Goal: Navigation & Orientation: Find specific page/section

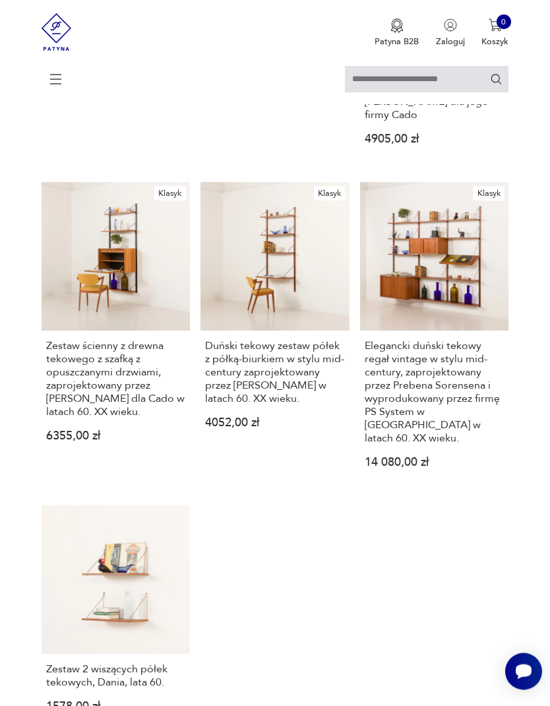
scroll to position [1425, 0]
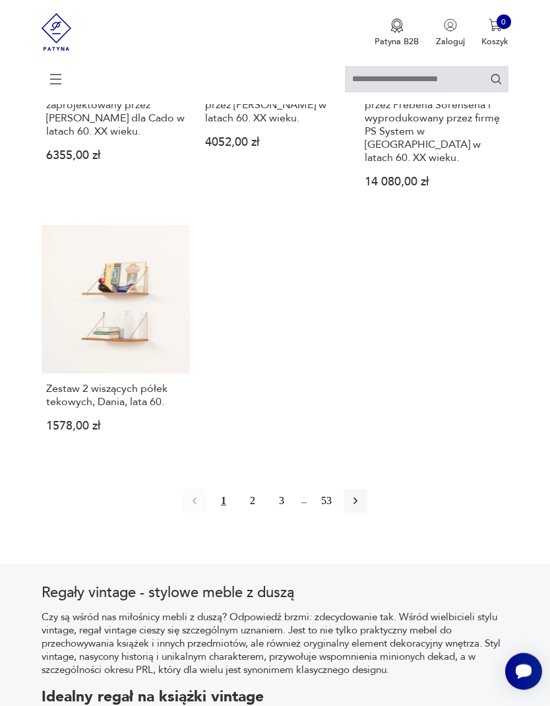
click at [256, 513] on button "2" at bounding box center [253, 501] width 24 height 24
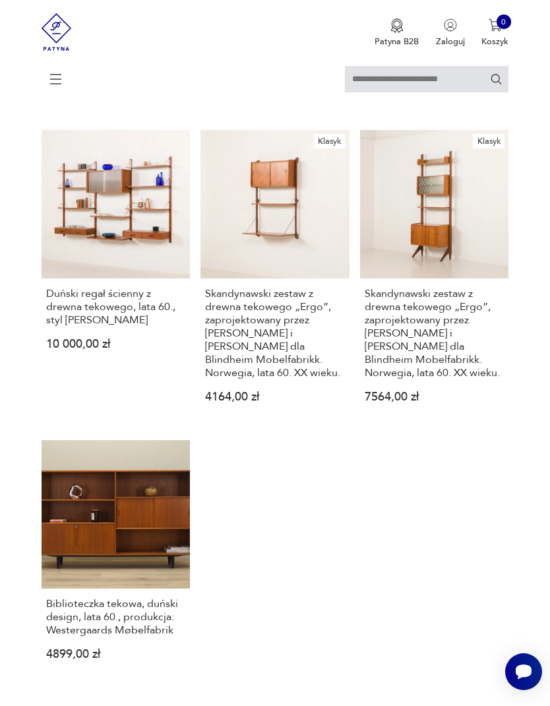
scroll to position [1428, 0]
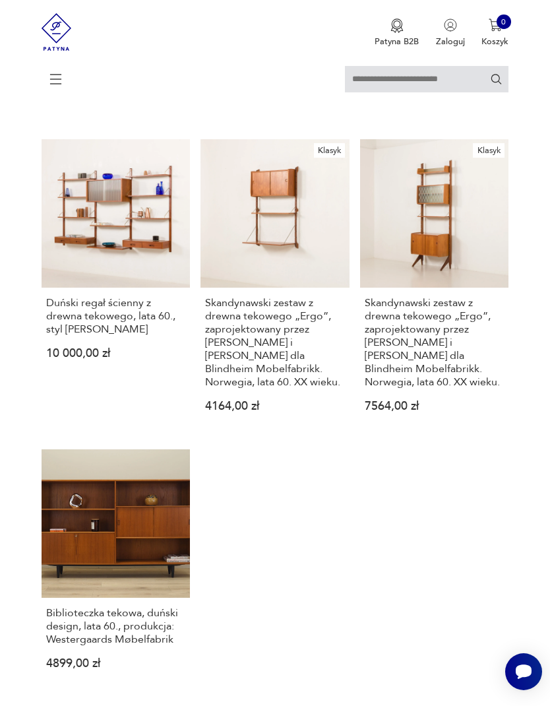
click at [107, 336] on h3 "Duński regał ścienny z drewna tekowego, lata 60., styl [PERSON_NAME]" at bounding box center [115, 316] width 139 height 40
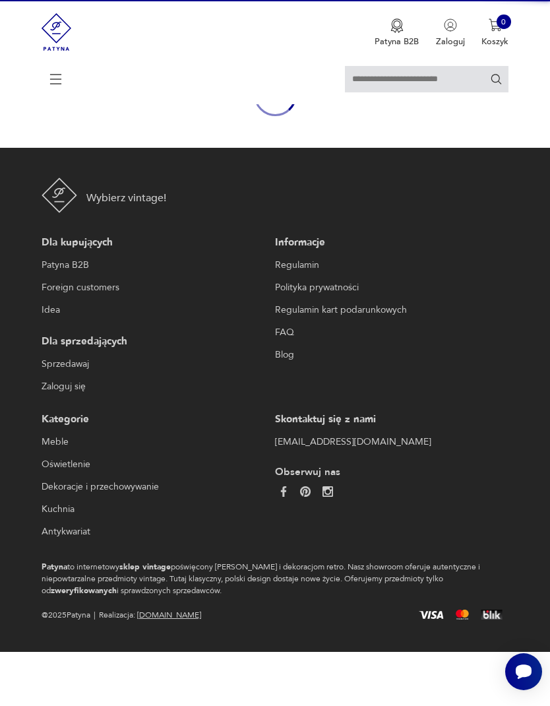
scroll to position [122, 0]
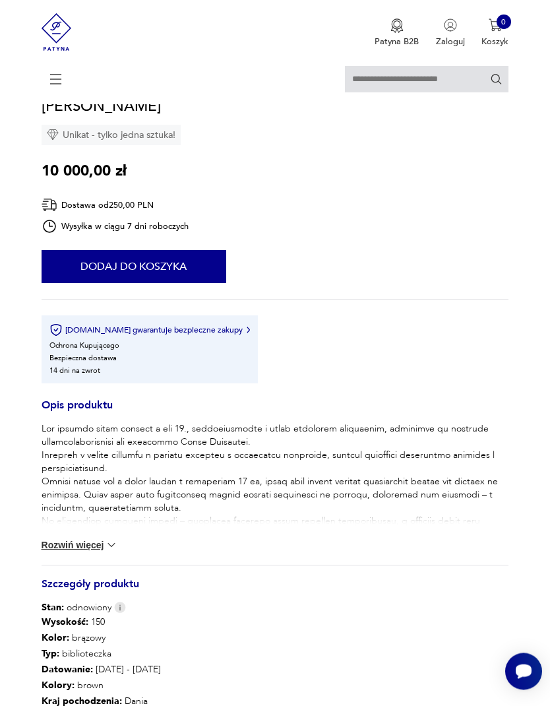
click at [97, 552] on button "Rozwiń więcej" at bounding box center [80, 545] width 76 height 13
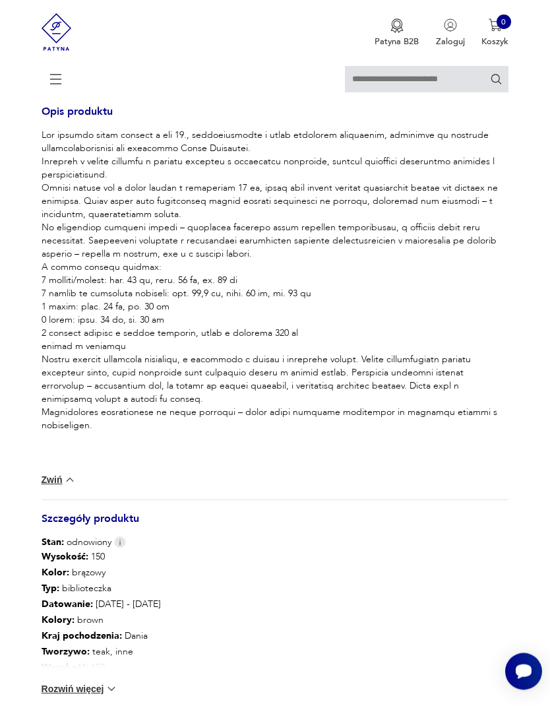
scroll to position [860, 0]
click at [105, 695] on img at bounding box center [111, 688] width 13 height 13
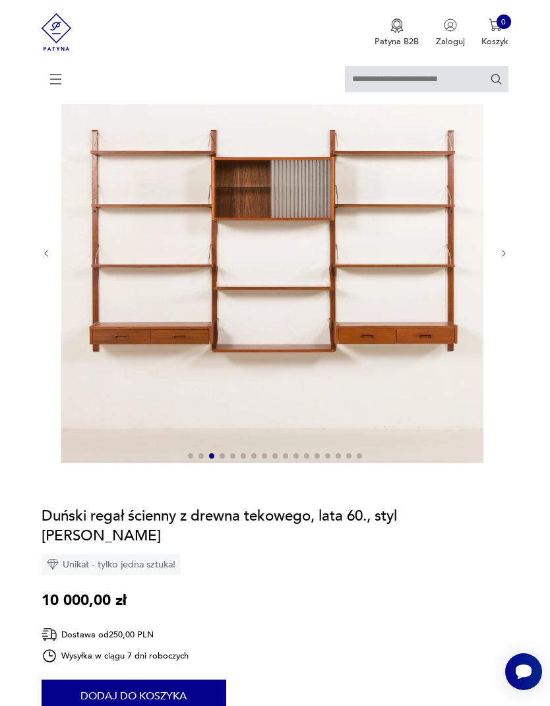
scroll to position [135, 0]
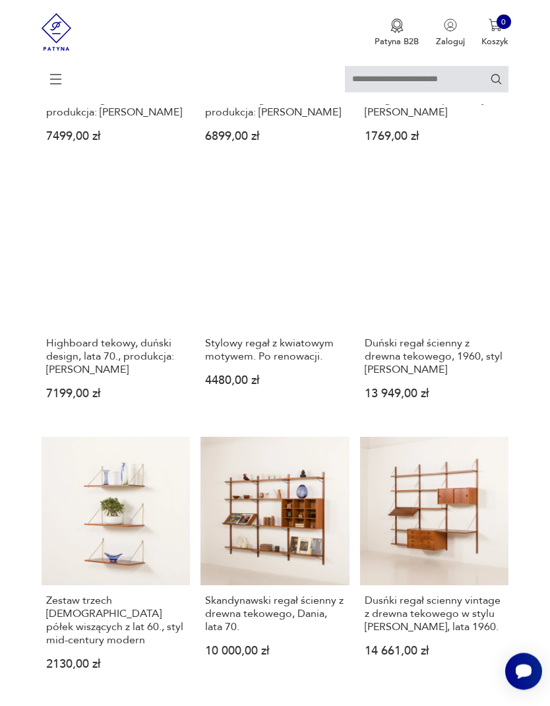
scroll to position [862, 0]
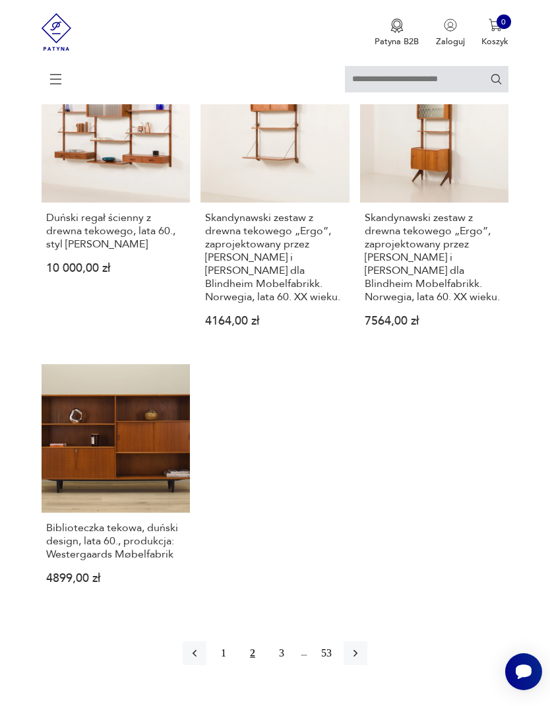
click at [433, 303] on h3 "Skandynawski zestaw z drewna tekowego „Ergo”, zaprojektowany przez [PERSON_NAME…" at bounding box center [434, 257] width 139 height 92
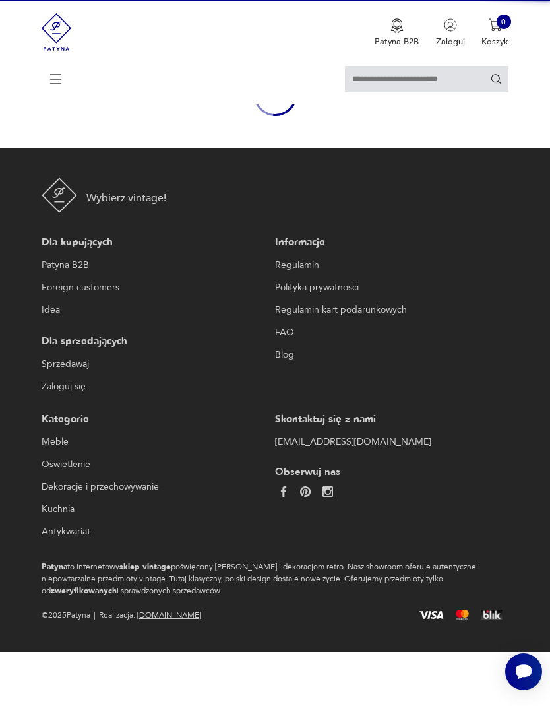
scroll to position [122, 0]
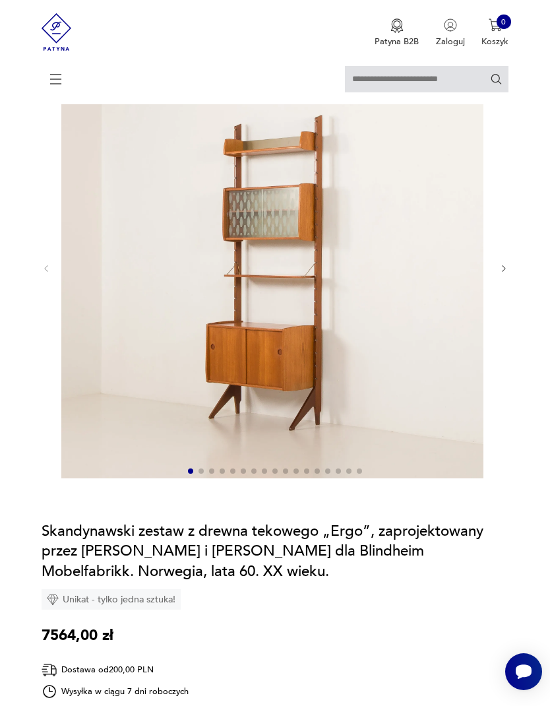
click at [506, 274] on icon "button" at bounding box center [504, 269] width 10 height 10
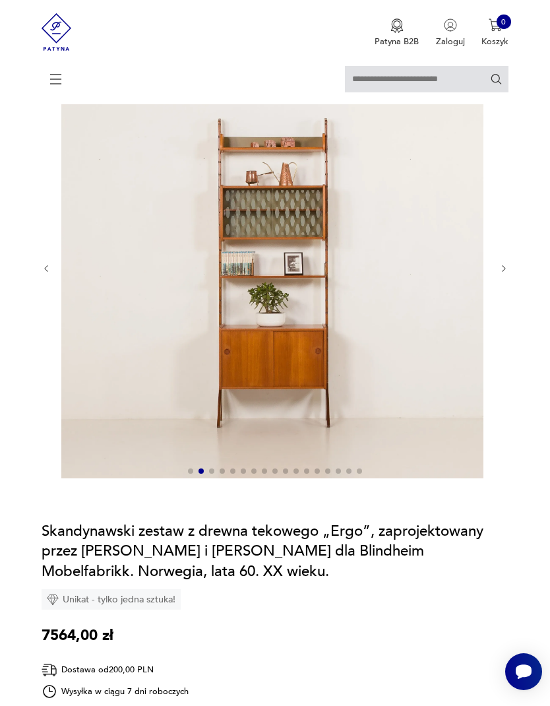
click at [500, 274] on icon "button" at bounding box center [504, 269] width 10 height 10
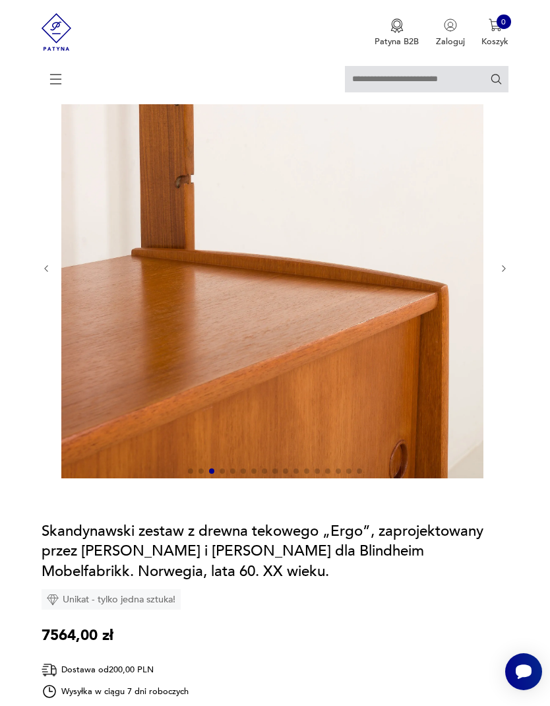
click at [508, 274] on icon "button" at bounding box center [504, 269] width 10 height 10
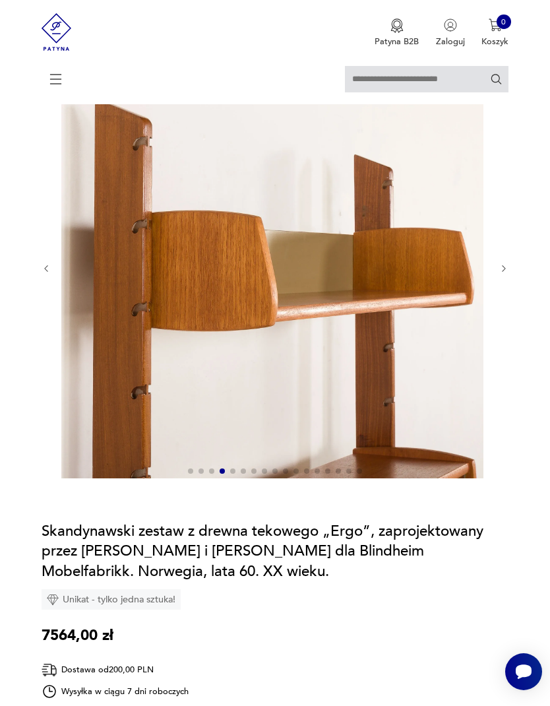
click at [502, 274] on icon "button" at bounding box center [504, 269] width 10 height 10
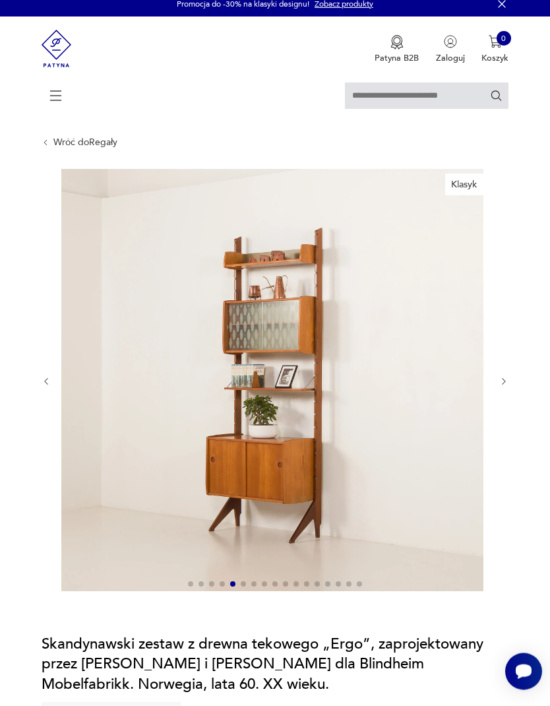
scroll to position [0, 0]
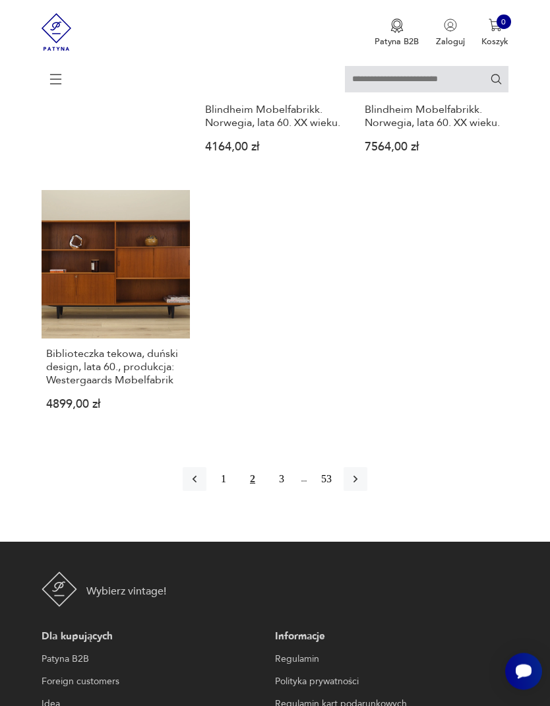
scroll to position [1693, 0]
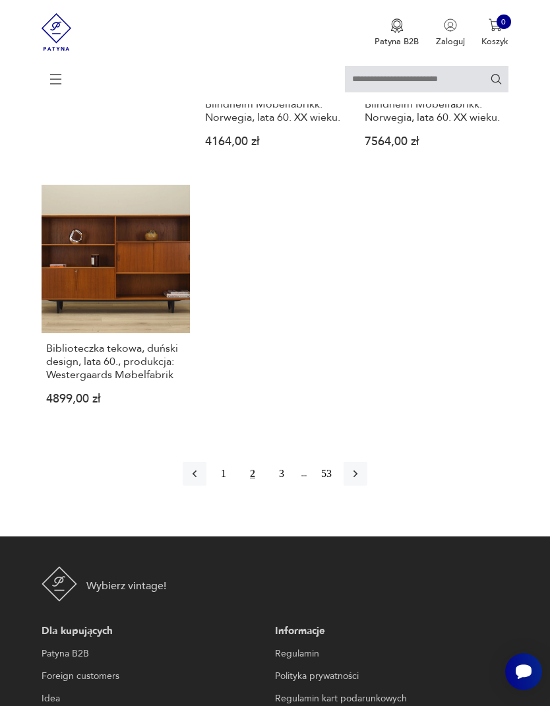
click at [288, 485] on button "3" at bounding box center [282, 474] width 24 height 24
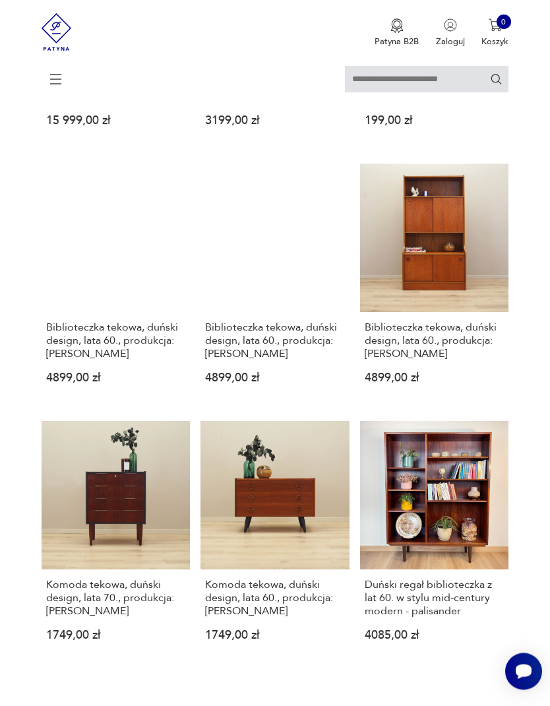
scroll to position [1227, 0]
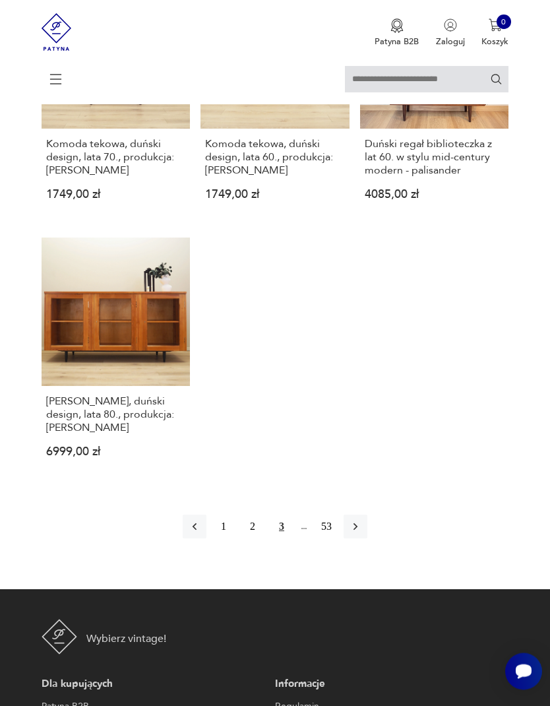
click at [362, 533] on icon "button" at bounding box center [355, 526] width 13 height 13
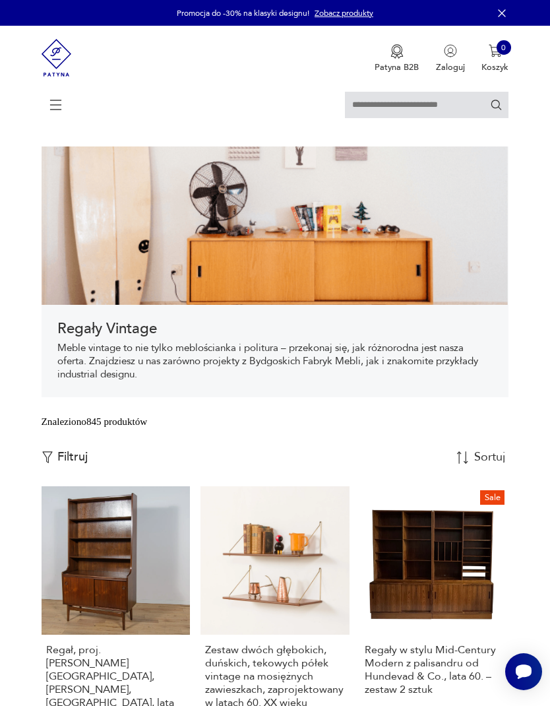
click at [62, 101] on icon at bounding box center [56, 105] width 46 height 46
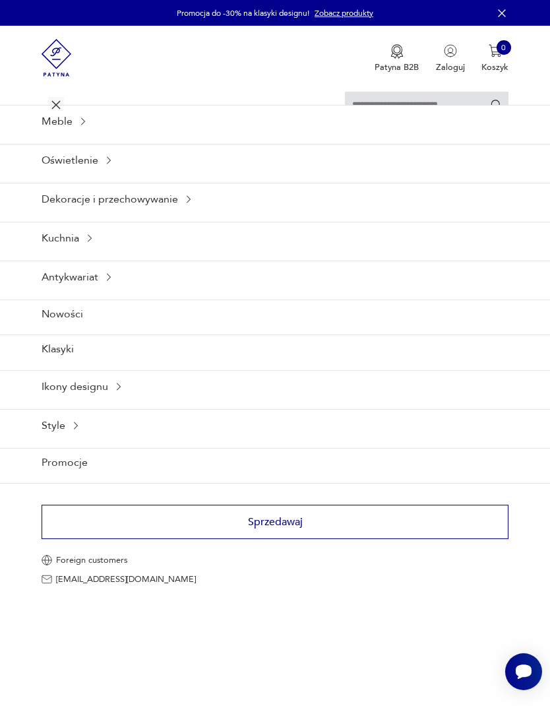
click at [115, 176] on div "Oświetlenie" at bounding box center [275, 160] width 550 height 32
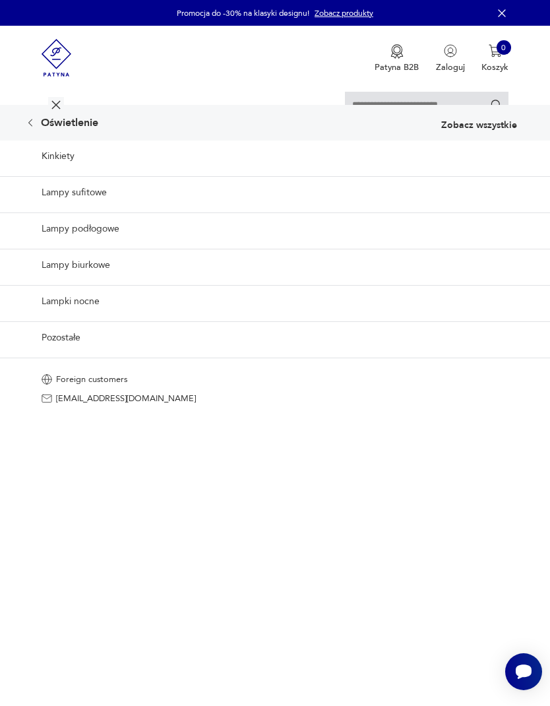
click at [88, 317] on link "Lampki nocne" at bounding box center [275, 301] width 550 height 32
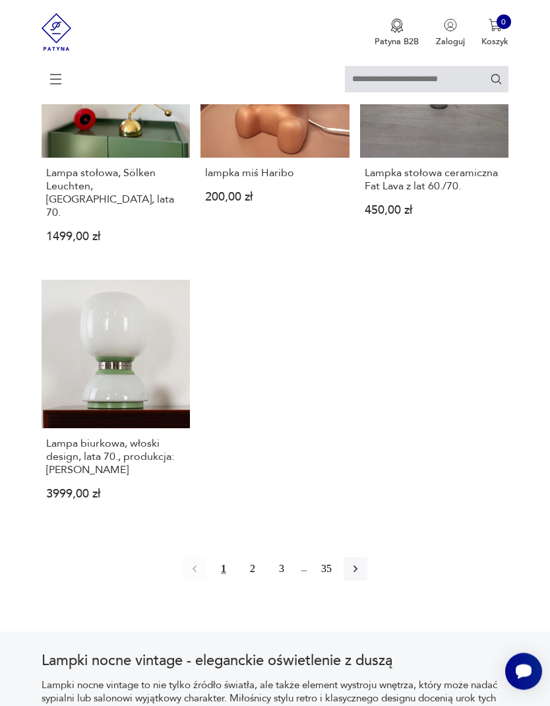
scroll to position [1478, 0]
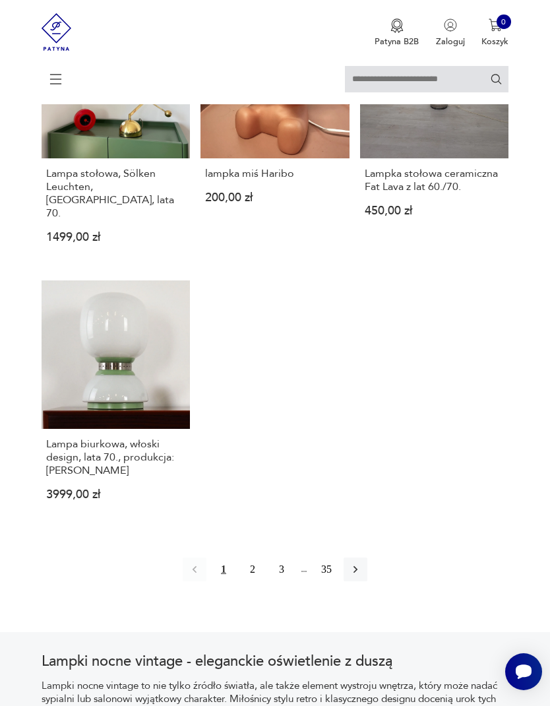
click at [262, 581] on button "2" at bounding box center [253, 569] width 24 height 24
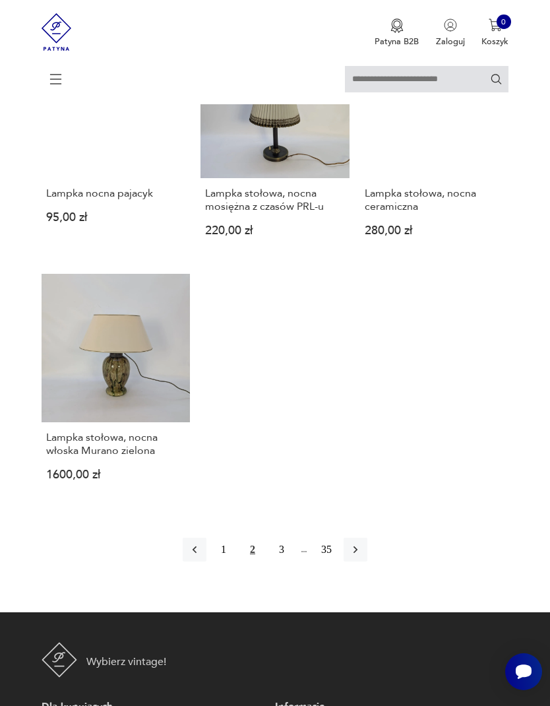
scroll to position [1509, 0]
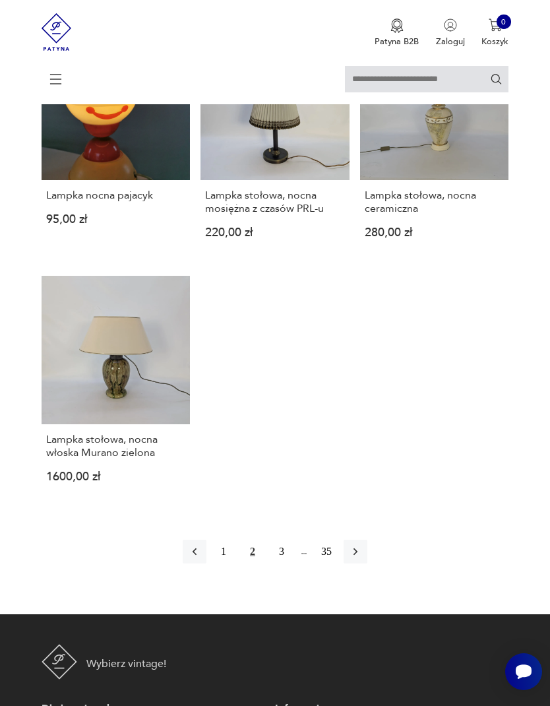
click at [278, 563] on button "3" at bounding box center [282, 551] width 24 height 24
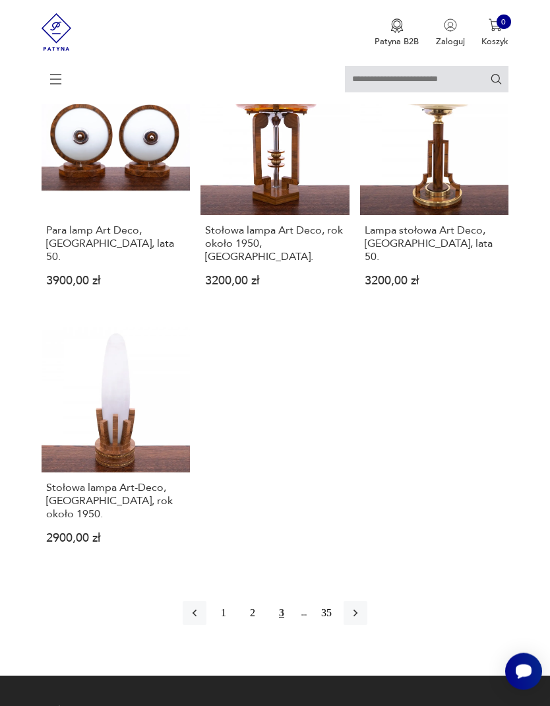
scroll to position [1517, 0]
click at [362, 619] on icon "button" at bounding box center [355, 612] width 13 height 13
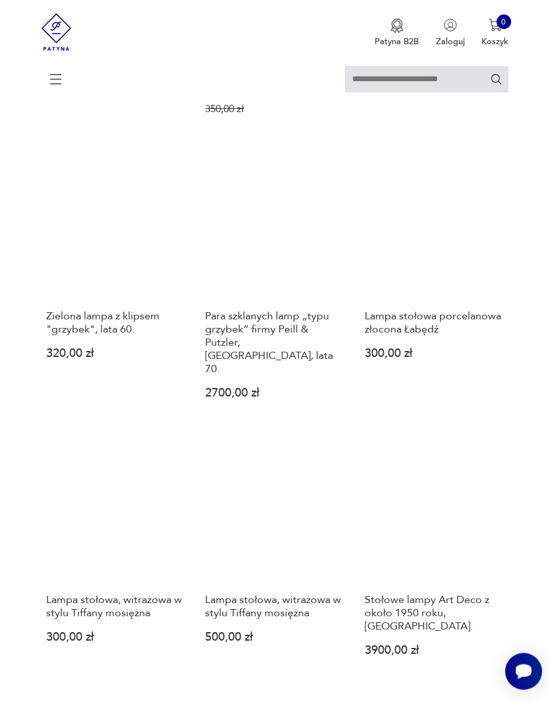
scroll to position [242, 0]
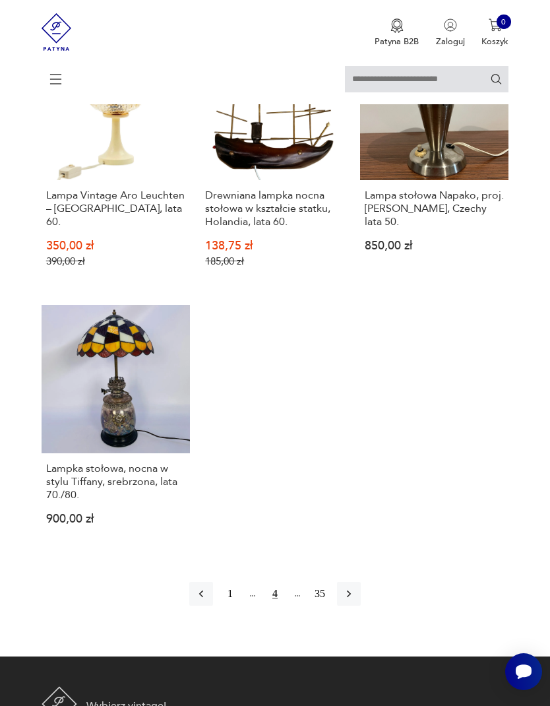
click at [351, 597] on icon "button" at bounding box center [349, 593] width 4 height 7
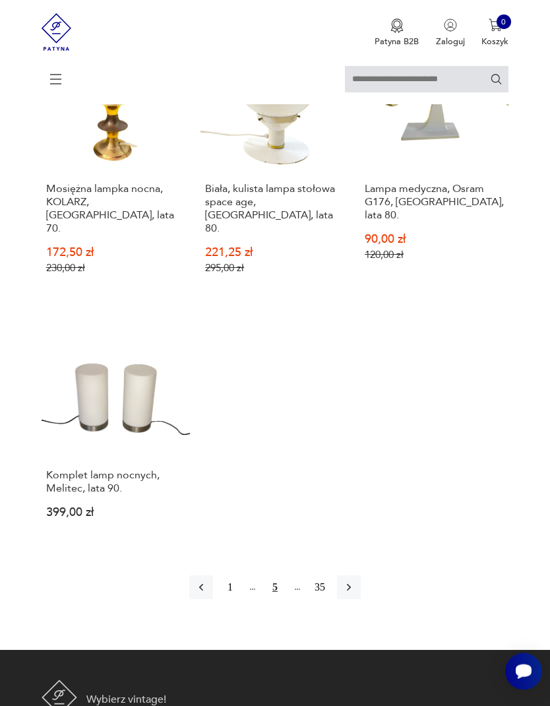
scroll to position [1437, 0]
click at [355, 593] on icon "button" at bounding box center [348, 586] width 13 height 13
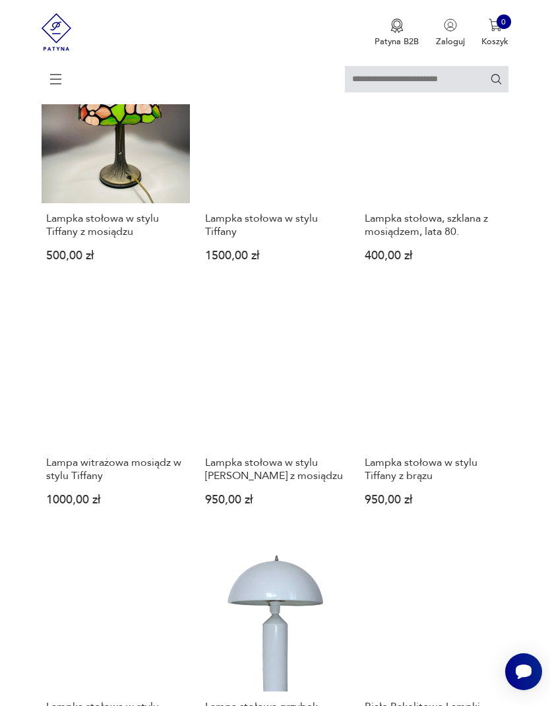
scroll to position [242, 0]
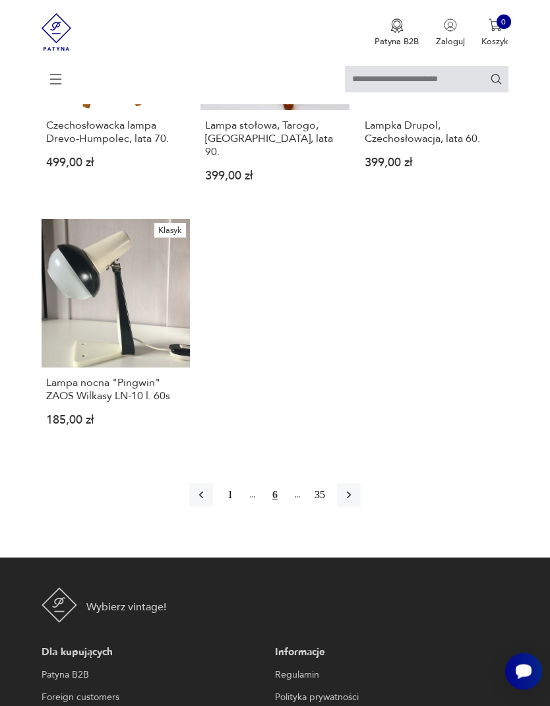
click at [355, 502] on icon "button" at bounding box center [348, 495] width 13 height 13
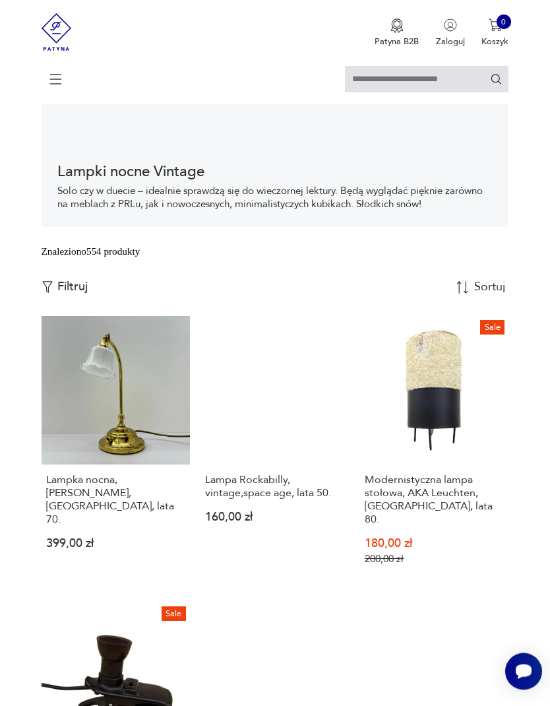
scroll to position [157, 0]
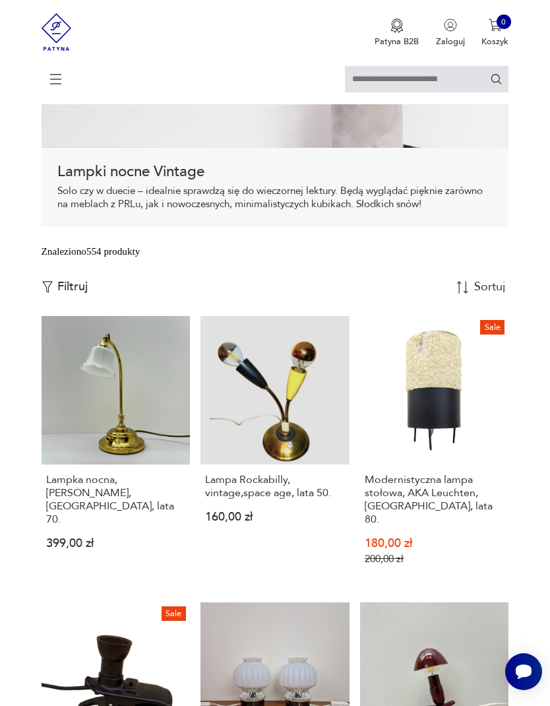
click at [59, 83] on icon at bounding box center [56, 79] width 46 height 46
